Goal: Information Seeking & Learning: Learn about a topic

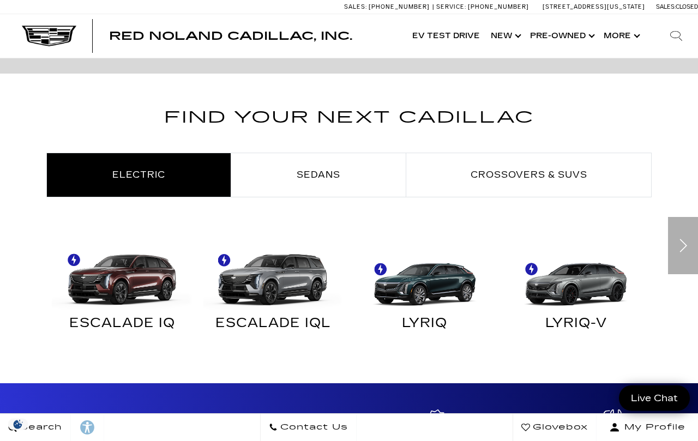
scroll to position [484, 0]
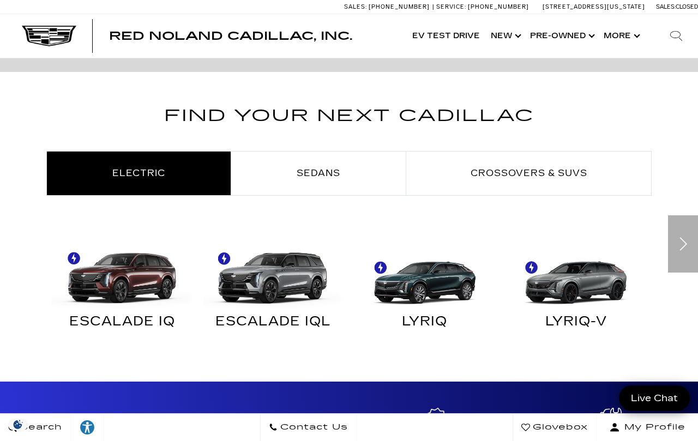
click at [524, 177] on span "Crossovers & SUVs" at bounding box center [528, 173] width 117 height 10
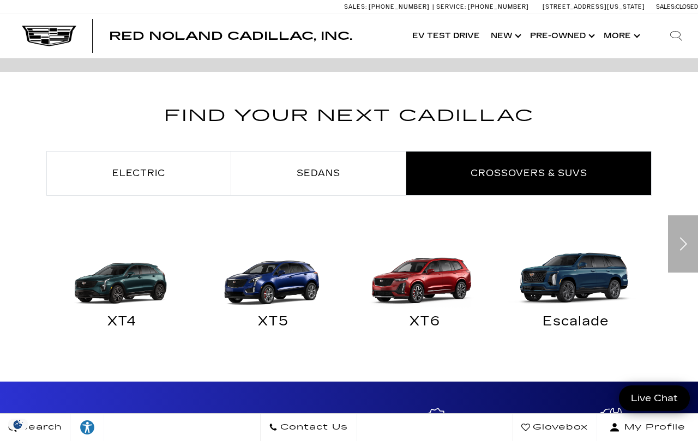
click at [274, 289] on img at bounding box center [273, 273] width 141 height 70
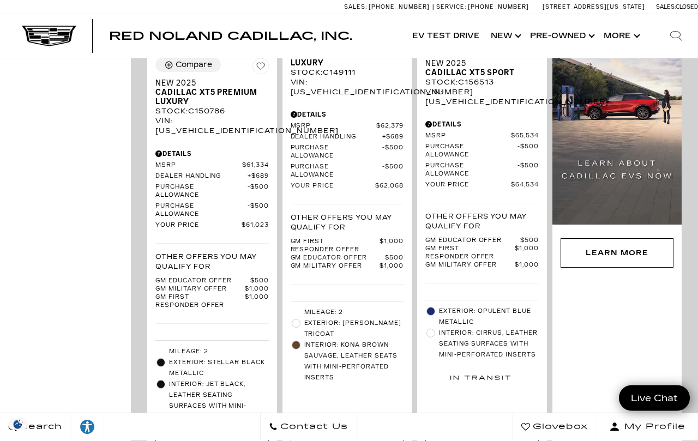
scroll to position [942, 0]
click at [311, 67] on span "Cadillac XT5 Premium Luxury" at bounding box center [343, 58] width 105 height 19
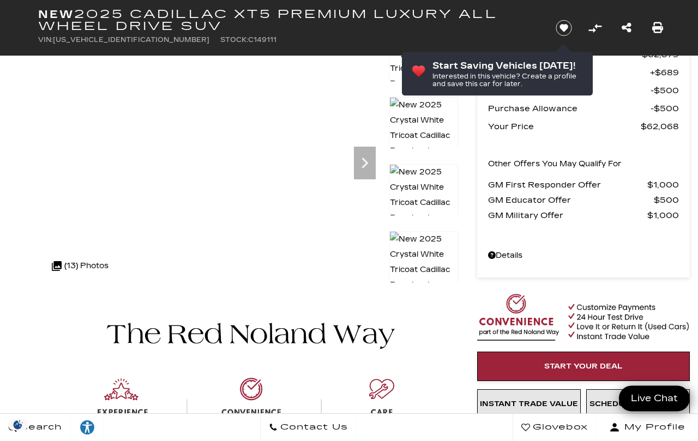
scroll to position [48, 0]
